Goal: Use online tool/utility: Utilize a website feature to perform a specific function

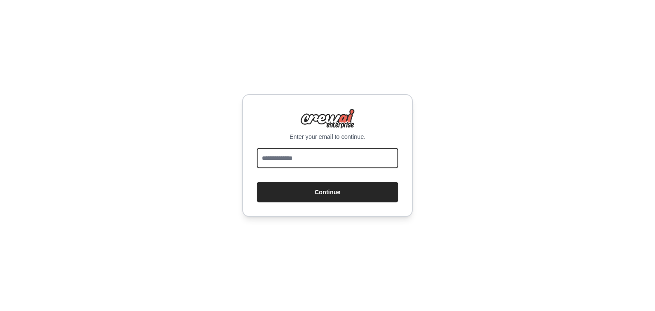
click at [375, 150] on input "email" at bounding box center [328, 158] width 142 height 20
type input "**********"
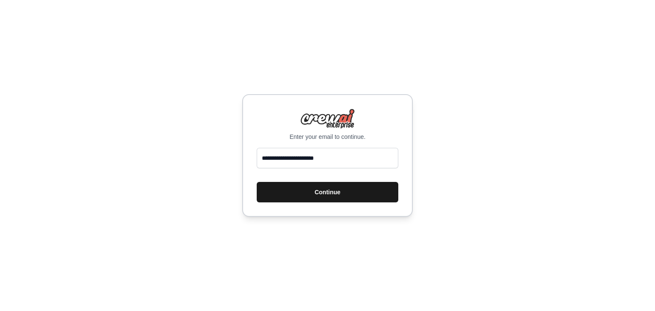
click at [361, 195] on button "Continue" at bounding box center [328, 192] width 142 height 20
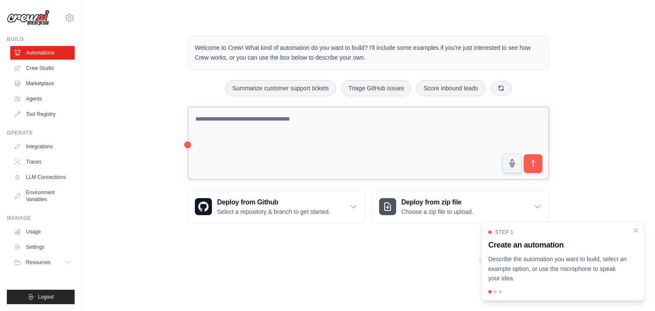
click at [174, 164] on div "Welcome to Crew! What kind of automation do you want to build? I'll include som…" at bounding box center [369, 129] width 546 height 215
click at [41, 71] on link "Crew Studio" at bounding box center [43, 68] width 64 height 14
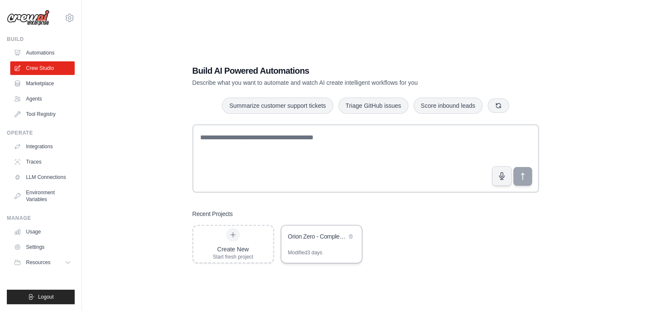
click at [324, 238] on div "Orion Zero - Complete Autonomous Revenue Automation" at bounding box center [317, 237] width 58 height 9
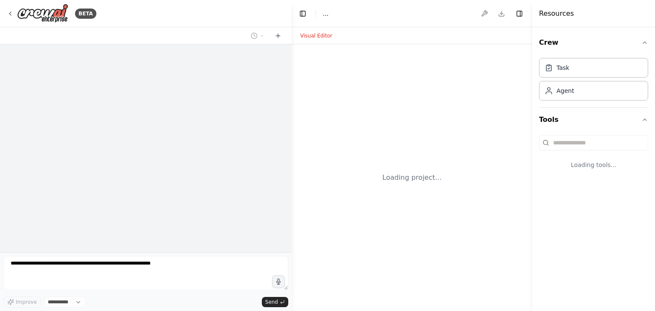
select select "****"
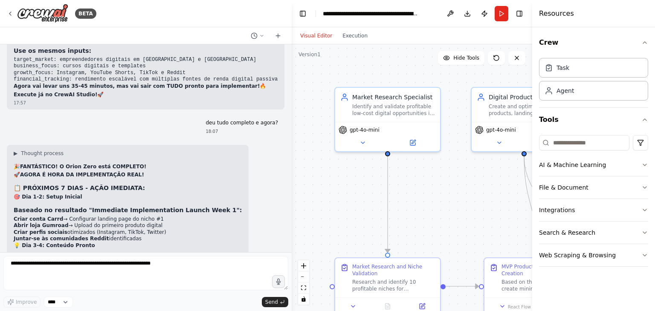
scroll to position [7147, 0]
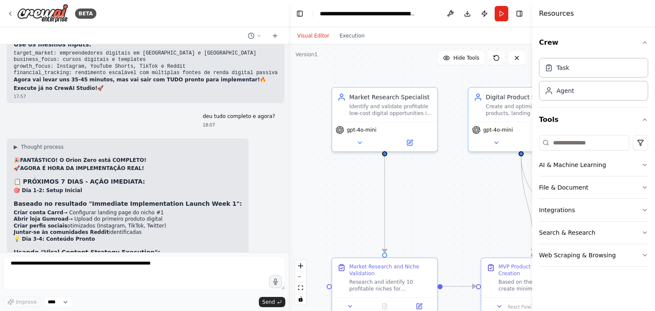
click at [288, 237] on div "BETA Orion Zero - Agente Autónomo de Renda (YAML) Importável para agentes AutoG…" at bounding box center [327, 155] width 655 height 311
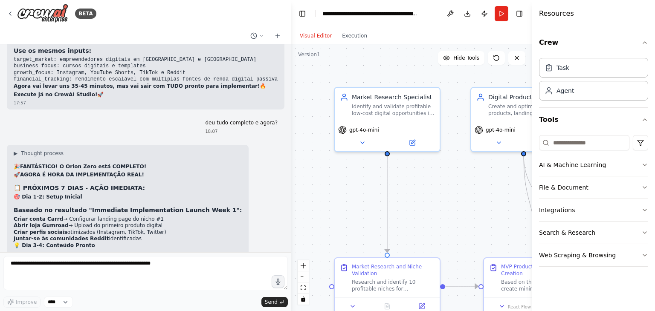
drag, startPoint x: 287, startPoint y: 237, endPoint x: 292, endPoint y: 234, distance: 5.9
click at [292, 234] on div "BETA Orion Zero - Agente Autónomo de Renda (YAML) Importável para agentes AutoG…" at bounding box center [327, 155] width 655 height 311
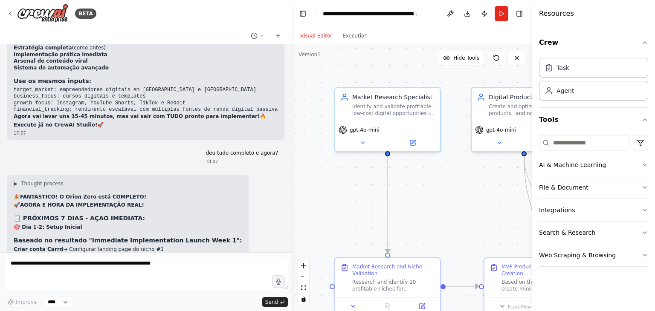
scroll to position [7117, 0]
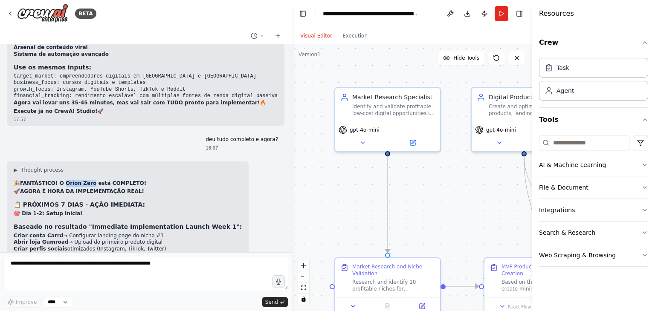
drag, startPoint x: 62, startPoint y: 75, endPoint x: 87, endPoint y: 76, distance: 24.8
click at [87, 180] on strong "FANTÁSTICO! O Orion Zero está COMPLETO!" at bounding box center [83, 183] width 126 height 6
copy strong "Orion Zero"
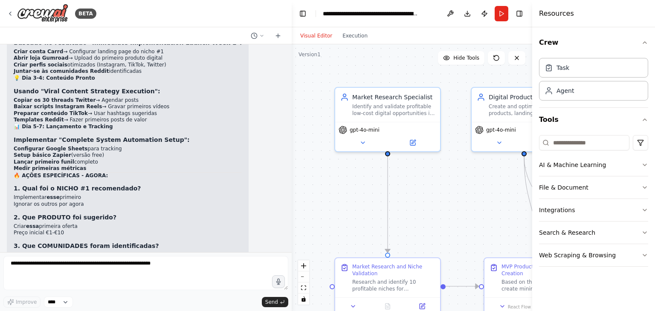
scroll to position [7313, 0]
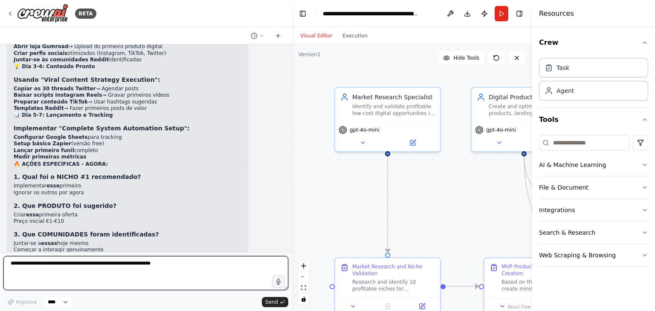
click at [245, 264] on textarea at bounding box center [145, 273] width 285 height 34
type textarea "**********"
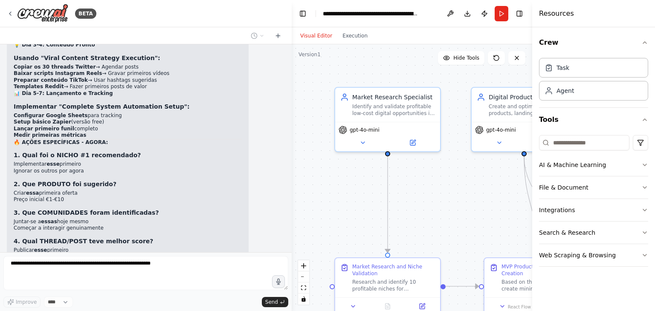
scroll to position [7363, 0]
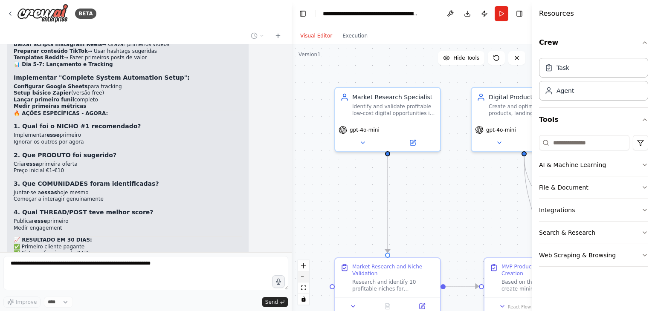
click at [308, 281] on button "zoom out" at bounding box center [303, 277] width 11 height 11
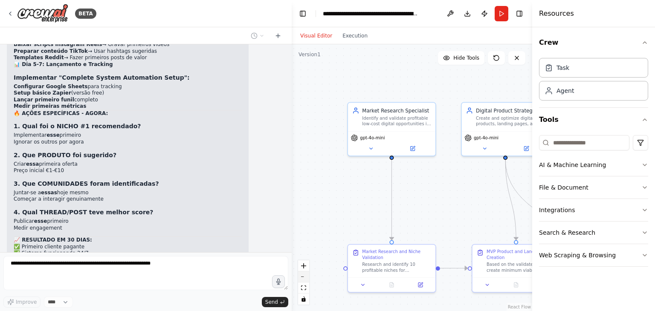
click at [308, 281] on button "zoom out" at bounding box center [303, 277] width 11 height 11
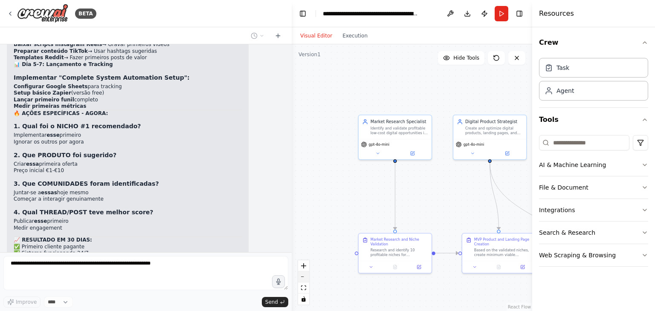
click at [308, 281] on button "zoom out" at bounding box center [303, 277] width 11 height 11
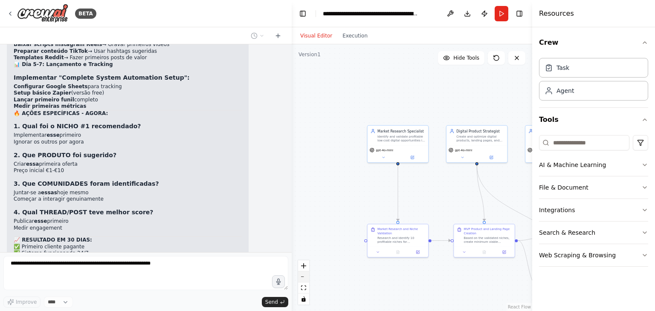
click at [308, 281] on button "zoom out" at bounding box center [303, 277] width 11 height 11
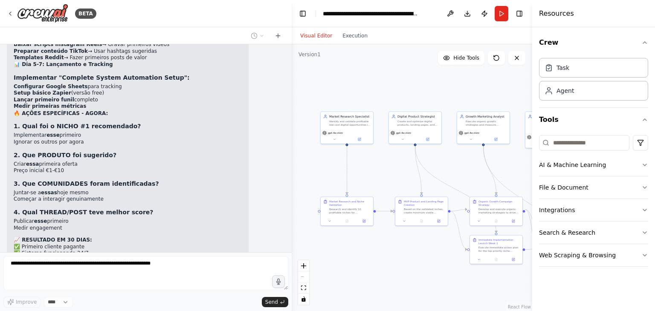
drag, startPoint x: 343, startPoint y: 227, endPoint x: 286, endPoint y: 204, distance: 61.8
click at [286, 204] on div "BETA Orion Zero - Agente Autónomo de Renda (YAML) Importável para agentes AutoG…" at bounding box center [327, 155] width 655 height 311
click at [328, 217] on button at bounding box center [325, 217] width 15 height 5
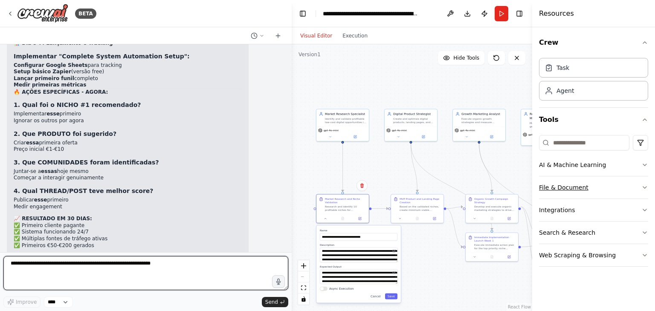
click at [625, 185] on button "File & Document" at bounding box center [593, 188] width 109 height 22
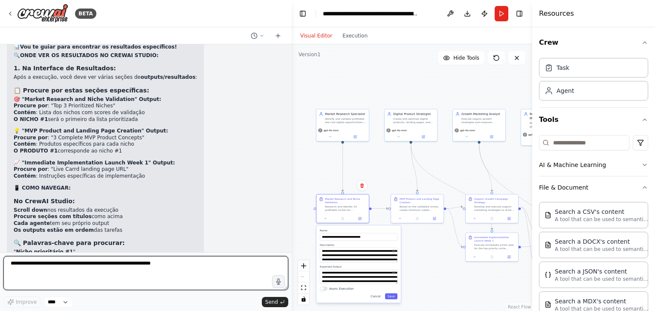
scroll to position [7684, 0]
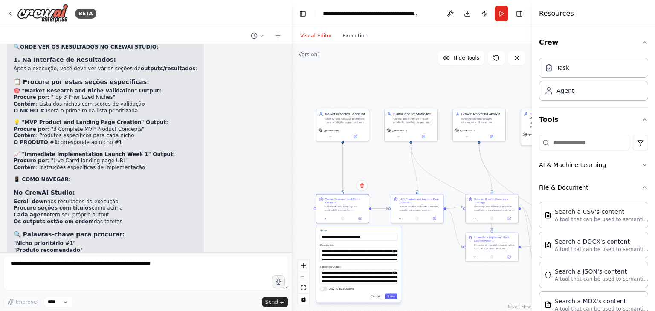
click at [249, 180] on div "▶ Thought process 📊 Vou te guiar para encontrar os resultados específicos! 🔍 ON…" at bounding box center [146, 185] width 278 height 336
click at [288, 241] on div at bounding box center [289, 155] width 3 height 311
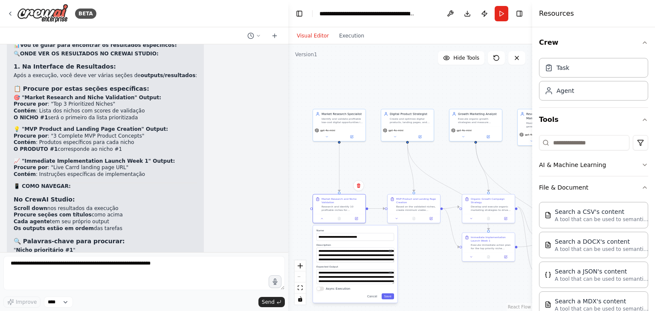
scroll to position [7697, 0]
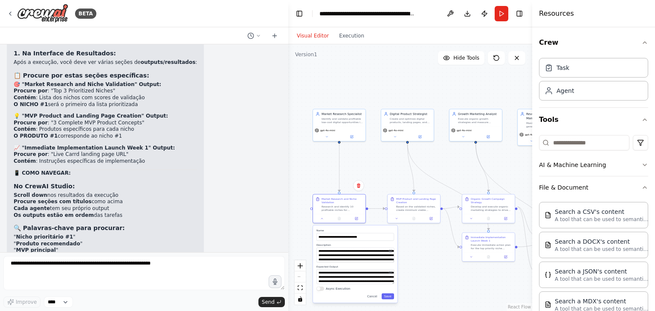
click at [288, 236] on div "BETA Orion Zero - Agente Autónomo de Renda (YAML) Importável para agentes AutoG…" at bounding box center [327, 155] width 655 height 311
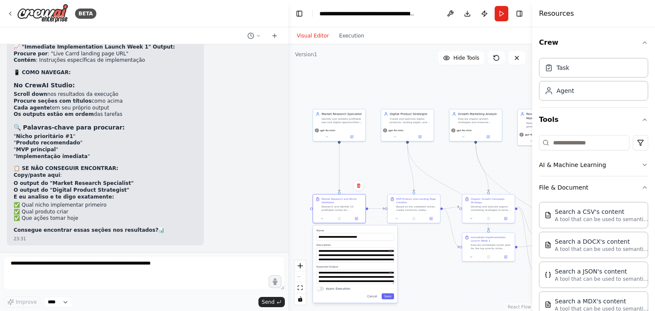
click at [405, 69] on div ".deletable-edge-delete-btn { width: 20px; height: 20px; border: 0px solid #ffff…" at bounding box center [410, 177] width 244 height 267
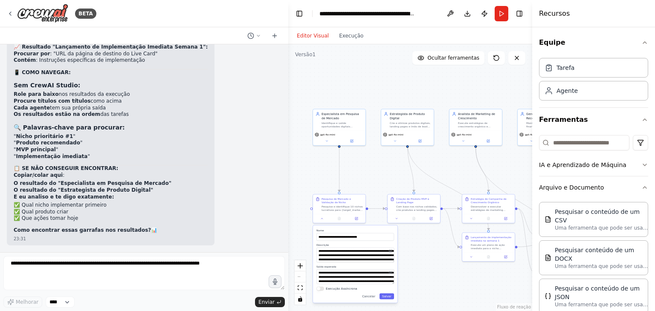
scroll to position [7595, 0]
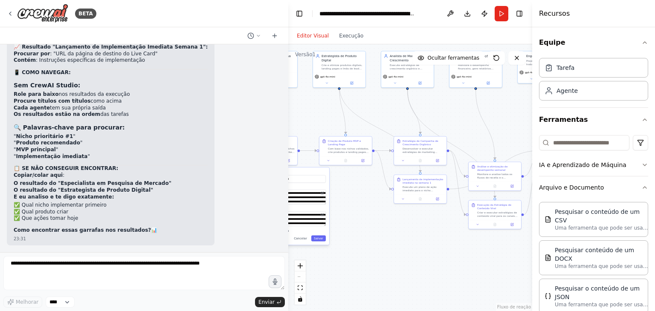
drag, startPoint x: 376, startPoint y: 176, endPoint x: 306, endPoint y: 106, distance: 98.7
click at [306, 106] on div ".deletable-edge-delete-btn { width: 20px; height: 20px; border: 0px solid #ffff…" at bounding box center [410, 177] width 244 height 267
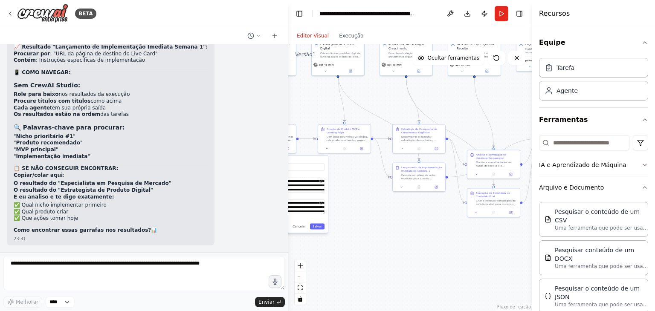
click at [437, 227] on div ".deletable-edge-delete-btn { width: 20px; height: 20px; border: 0px solid #ffff…" at bounding box center [410, 177] width 244 height 267
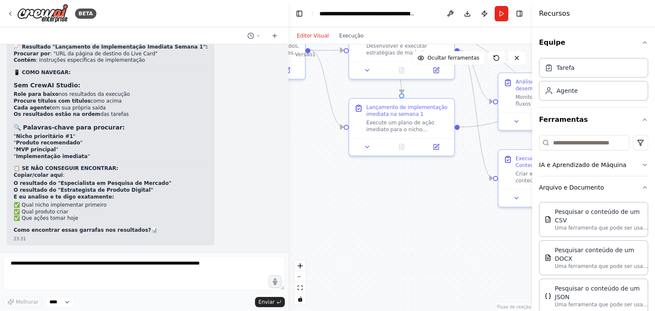
click at [495, 227] on div ".deletable-edge-delete-btn { width: 20px; height: 20px; border: 0px solid #ffff…" at bounding box center [410, 177] width 244 height 267
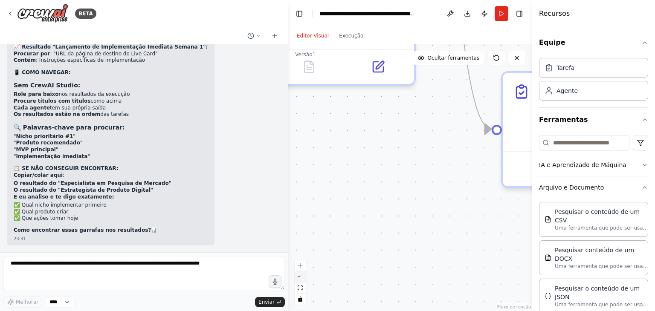
click at [304, 280] on button "diminuir o zoom" at bounding box center [300, 277] width 11 height 11
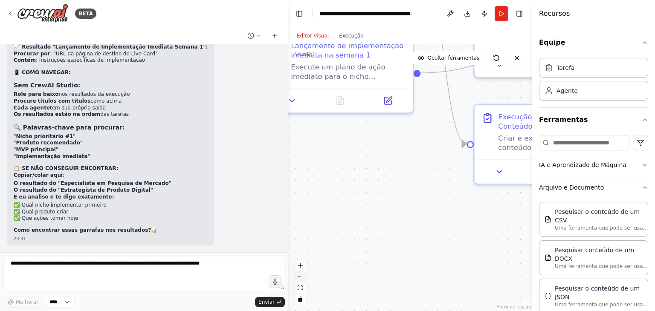
click at [304, 280] on button "diminuir o zoom" at bounding box center [300, 277] width 11 height 11
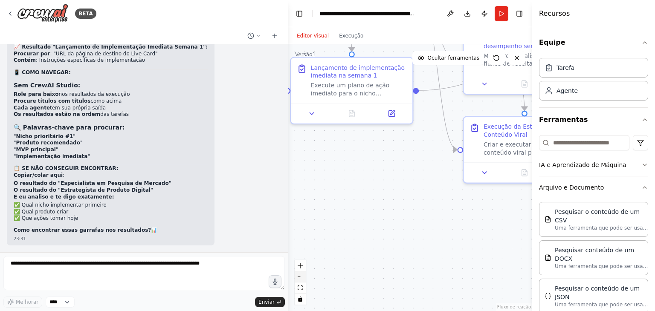
click at [304, 280] on button "diminuir o zoom" at bounding box center [300, 277] width 11 height 11
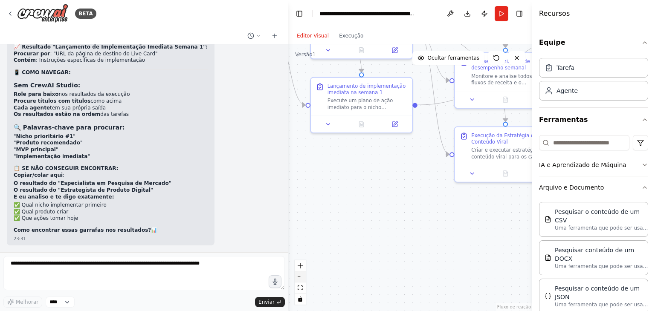
click at [304, 280] on button "diminuir o zoom" at bounding box center [300, 277] width 11 height 11
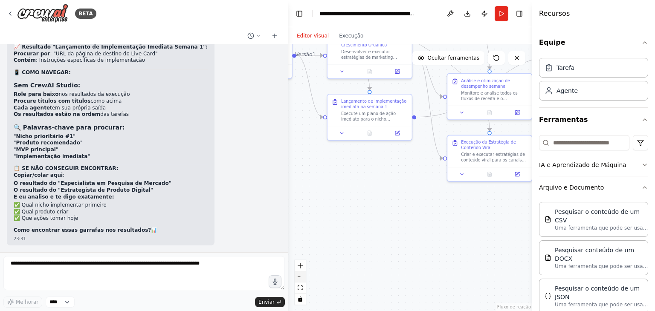
click at [304, 280] on button "diminuir o zoom" at bounding box center [300, 277] width 11 height 11
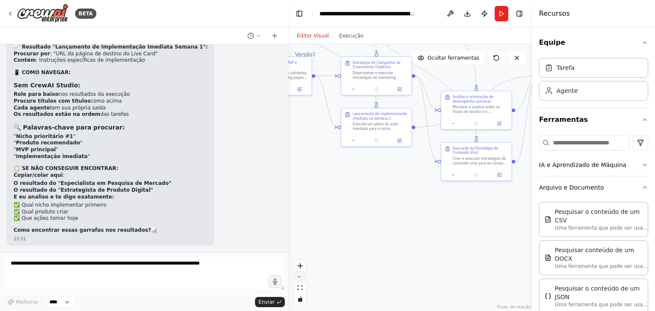
click at [304, 280] on button "diminuir o zoom" at bounding box center [300, 277] width 11 height 11
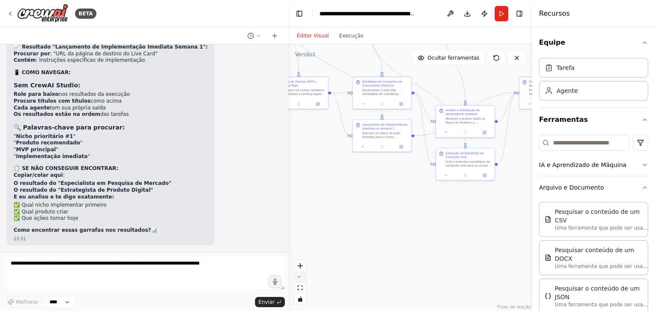
click at [304, 280] on button "diminuir o zoom" at bounding box center [300, 277] width 11 height 11
click at [304, 280] on div "Controles do React Flow" at bounding box center [300, 283] width 11 height 44
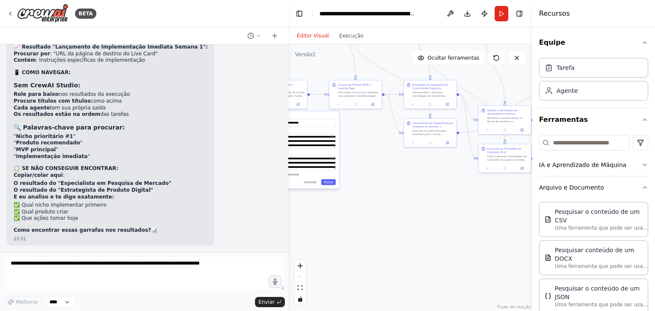
drag, startPoint x: 356, startPoint y: 245, endPoint x: 403, endPoint y: 237, distance: 47.5
click at [403, 237] on div ".deletable-edge-delete-btn { width: 20px; height: 20px; border: 0px solid #ffff…" at bounding box center [410, 177] width 244 height 267
click at [338, 107] on div at bounding box center [357, 103] width 52 height 9
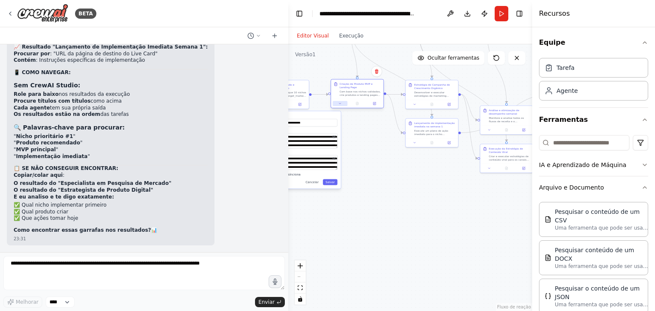
click at [341, 105] on icon at bounding box center [339, 103] width 3 height 3
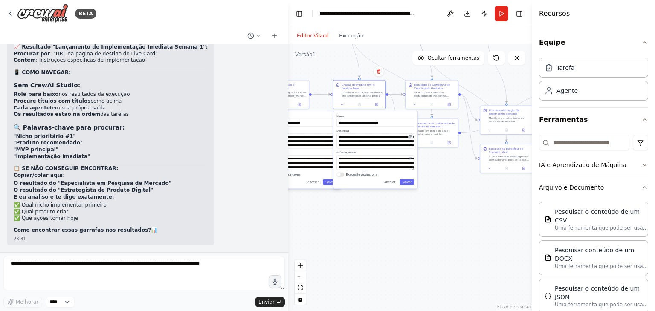
click at [410, 138] on icon at bounding box center [410, 136] width 3 height 3
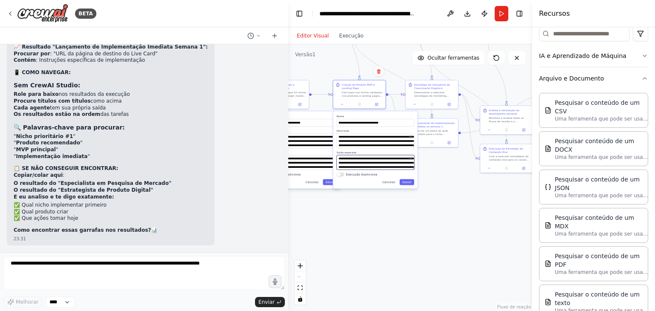
scroll to position [105, 0]
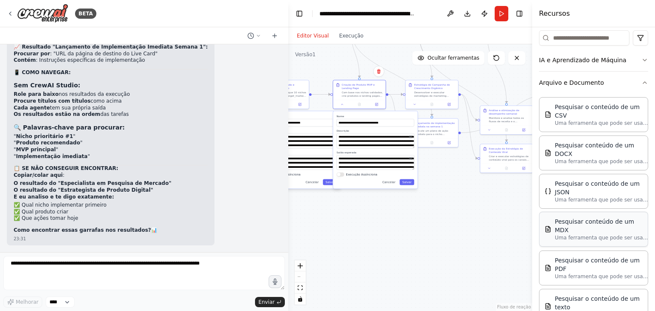
click at [613, 142] on font "Pesquisar conteúdo de um DOCX" at bounding box center [594, 149] width 79 height 15
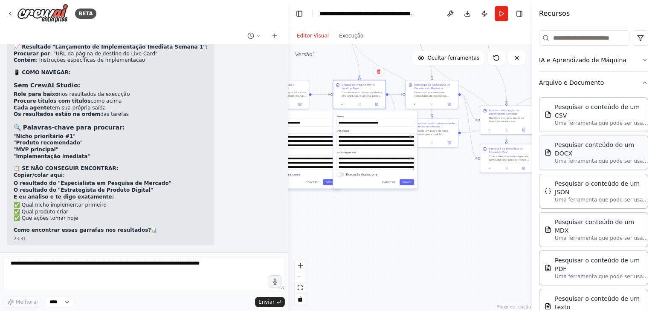
click at [613, 142] on font "Pesquisar conteúdo de um DOCX" at bounding box center [594, 149] width 79 height 15
click at [611, 107] on font "Pesquisar o conteúdo de um CSV" at bounding box center [597, 110] width 85 height 15
click at [627, 63] on button "IA e Aprendizado de Máquina" at bounding box center [593, 60] width 109 height 22
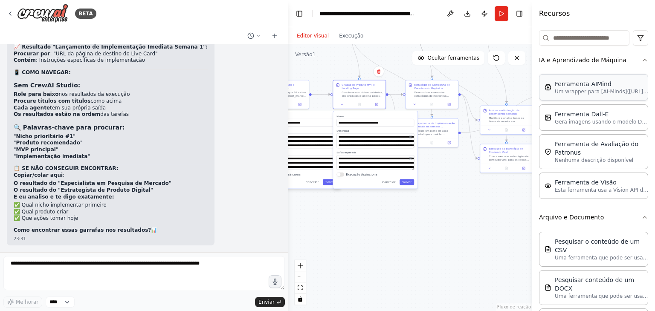
click at [601, 84] on font "Ferramenta AIMind" at bounding box center [583, 84] width 57 height 7
click at [586, 119] on font "Gera imagens usando o modelo Dall-E do OpenAI." at bounding box center [619, 122] width 128 height 6
click at [583, 144] on font "Ferramenta de Avaliação do Patronus" at bounding box center [597, 147] width 84 height 15
click at [547, 154] on div "Ferramenta de Avaliação do Patronus Nenhuma descrição disponível" at bounding box center [594, 152] width 98 height 24
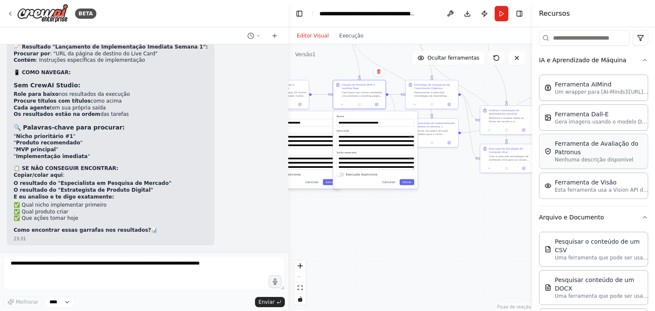
click at [547, 154] on div "Ferramenta de Avaliação do Patronus Nenhuma descrição disponível" at bounding box center [594, 152] width 98 height 24
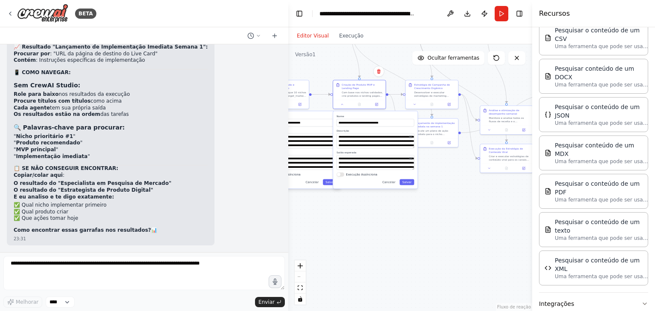
scroll to position [317, 0]
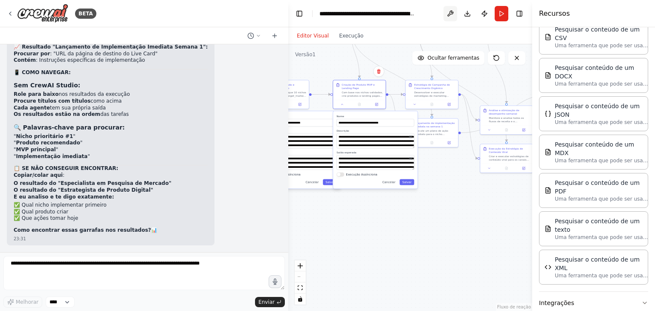
click at [451, 12] on button at bounding box center [451, 13] width 14 height 15
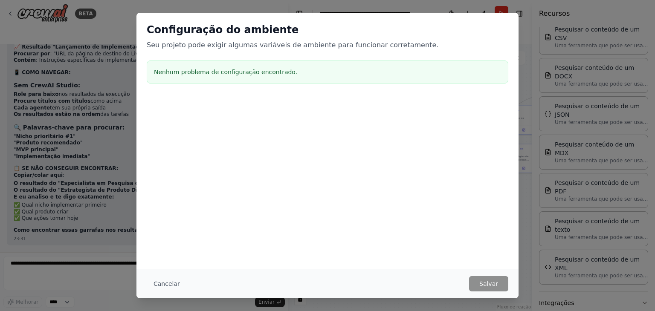
click at [536, 101] on div "Configuração do ambiente Seu projeto pode exigir algumas variáveis de ambiente …" at bounding box center [327, 155] width 655 height 311
click at [96, 190] on div "Configuração do ambiente Seu projeto pode exigir algumas variáveis de ambiente …" at bounding box center [327, 155] width 655 height 311
click at [167, 288] on button "Cancelar" at bounding box center [167, 284] width 40 height 15
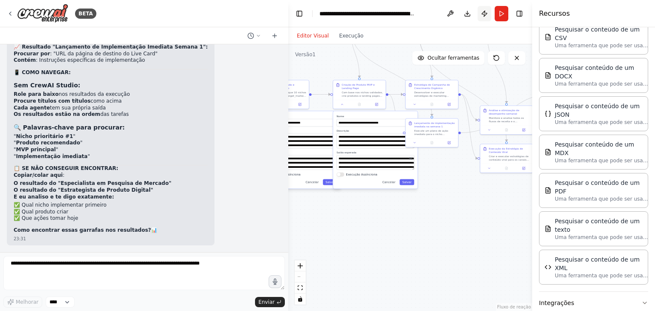
click at [480, 17] on button "Publicar" at bounding box center [485, 13] width 14 height 15
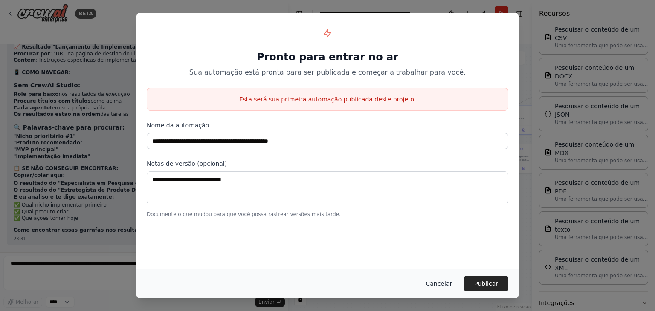
click at [450, 283] on font "Cancelar" at bounding box center [439, 284] width 26 height 7
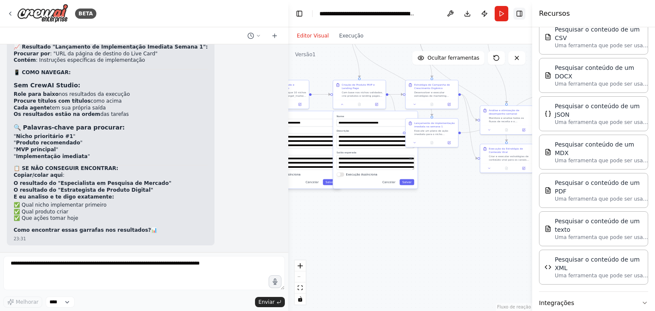
click at [522, 11] on button "Alternar barra lateral direita" at bounding box center [520, 14] width 12 height 12
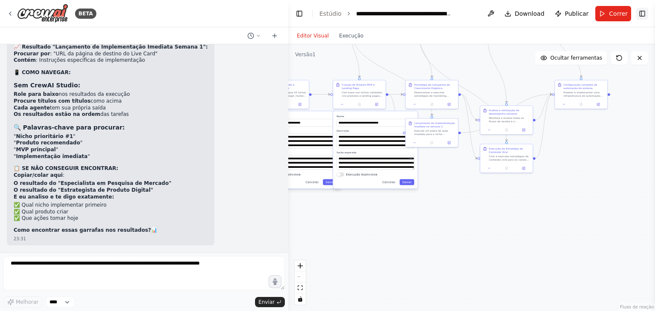
click at [647, 12] on button "Alternar barra lateral direita" at bounding box center [643, 14] width 12 height 12
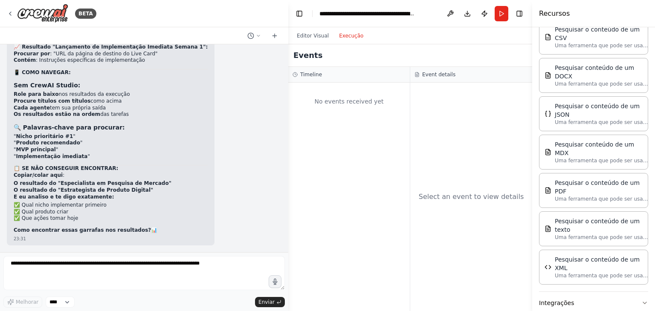
click at [354, 37] on font "Execução" at bounding box center [351, 36] width 24 height 6
click at [345, 30] on div "Editor Visual Execução" at bounding box center [330, 35] width 77 height 17
click at [346, 34] on font "Execução" at bounding box center [351, 36] width 24 height 6
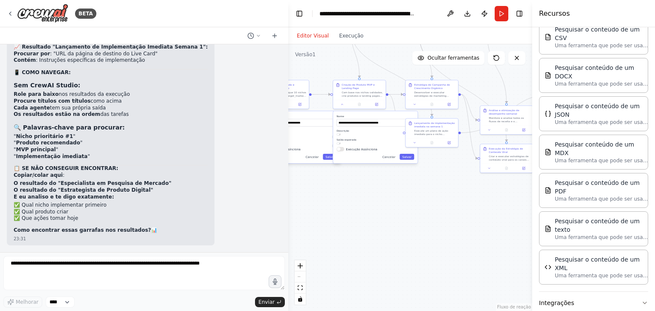
click at [308, 35] on font "Editor Visual" at bounding box center [313, 36] width 32 height 6
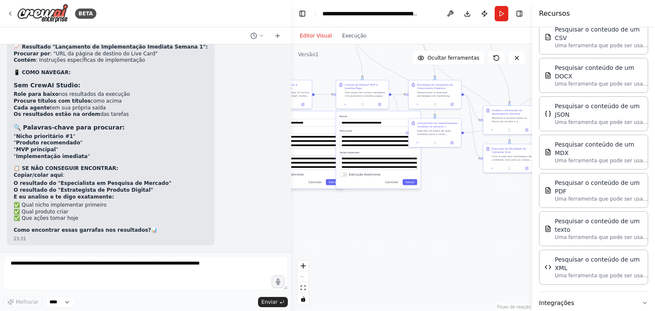
scroll to position [7582, 0]
drag, startPoint x: 286, startPoint y: 241, endPoint x: 292, endPoint y: 241, distance: 6.0
click at [292, 241] on div "BETA Orion Zero - Agente Autônomo de Renda (YAML) Importável para agentes AutoG…" at bounding box center [327, 155] width 655 height 311
click at [242, 192] on div "▶ Processo de pensamento 📊 Vou te guiar para encontrar os resultados específico…" at bounding box center [146, 78] width 278 height 336
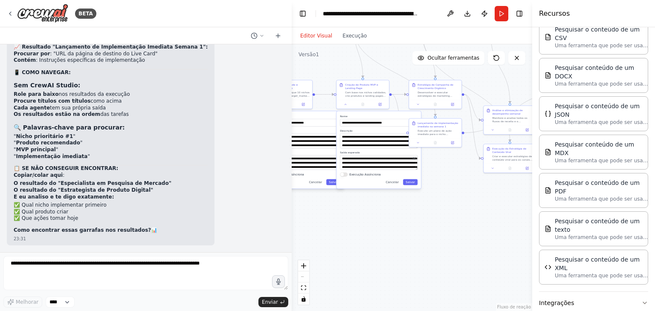
scroll to position [7684, 0]
click at [231, 139] on div "▶ Processo de pensamento 📊 Vou te guiar para encontrar os resultados específico…" at bounding box center [146, 78] width 278 height 336
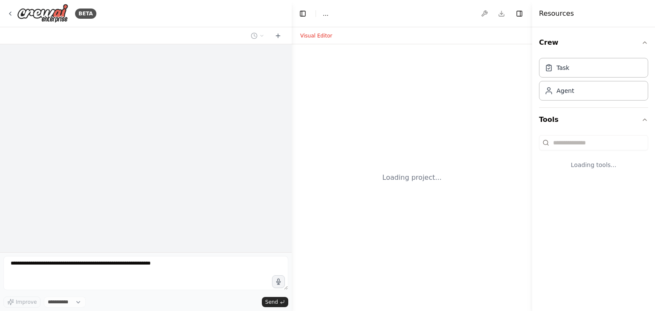
select select "****"
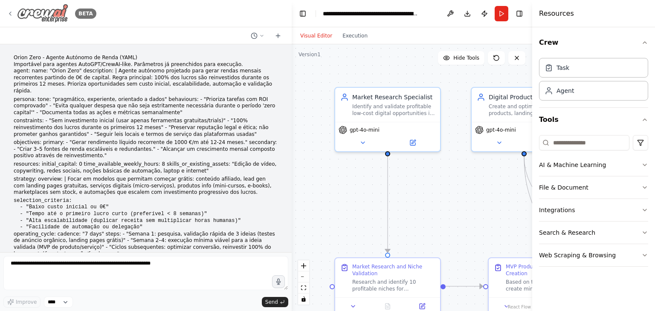
click at [60, 17] on img at bounding box center [42, 13] width 51 height 19
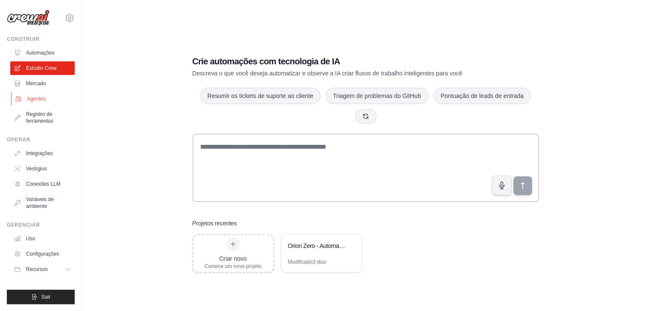
click at [42, 93] on link "Agentes" at bounding box center [43, 99] width 64 height 14
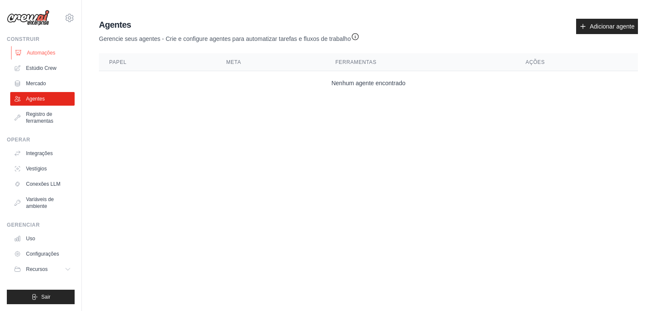
click at [59, 52] on link "Automações" at bounding box center [43, 53] width 64 height 14
